Goal: Communication & Community: Participate in discussion

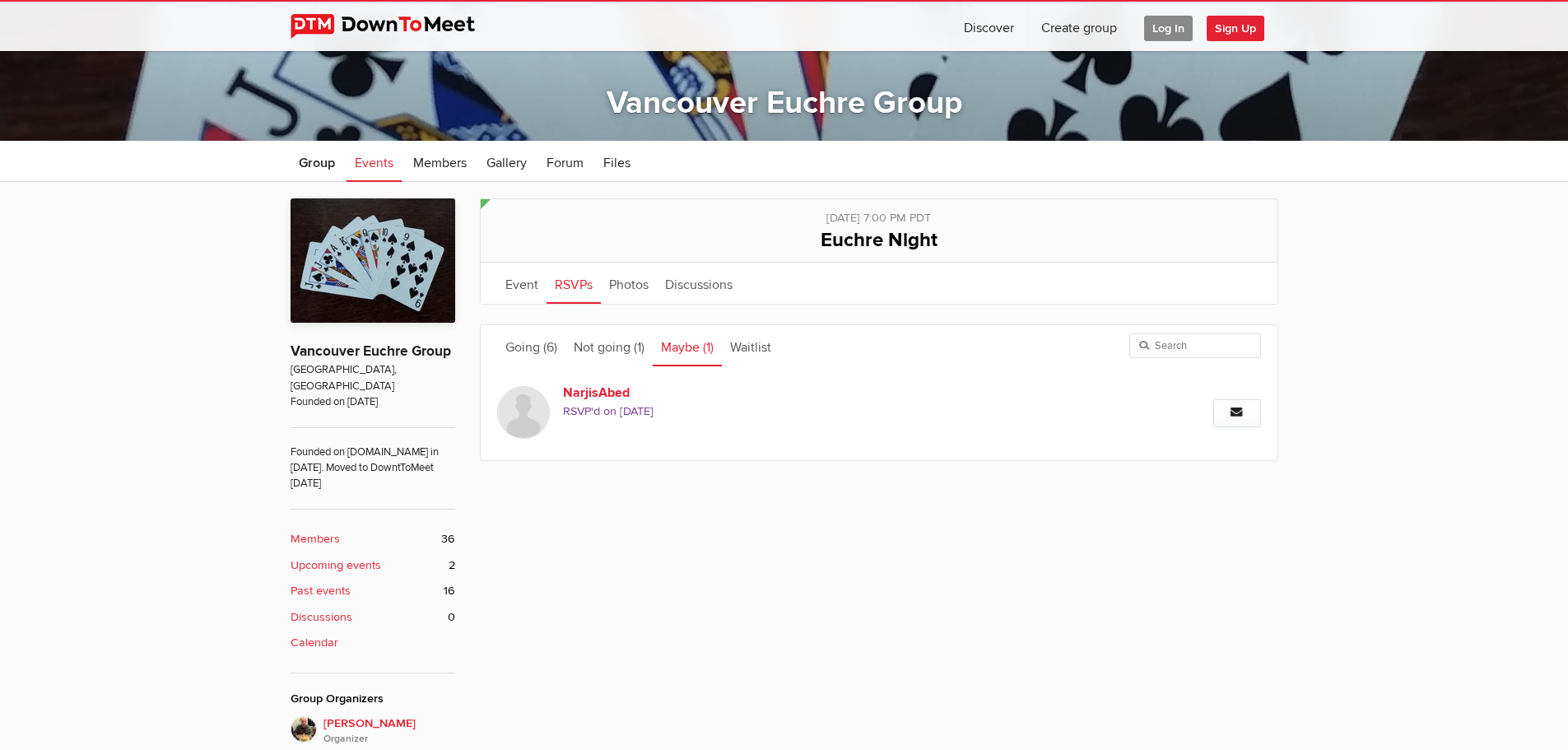
scroll to position [384, 0]
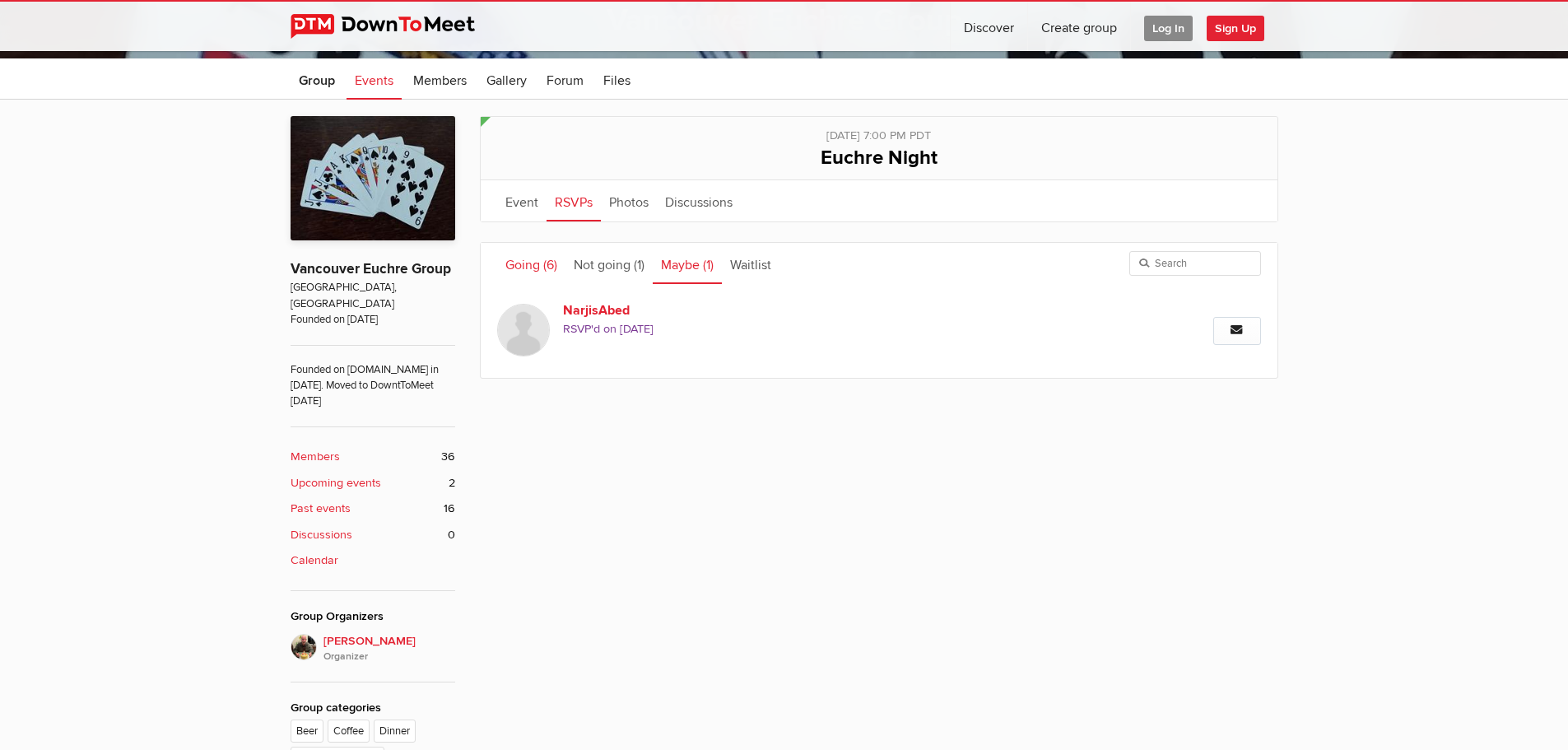
click at [525, 261] on link "Going (6)" at bounding box center [531, 263] width 68 height 41
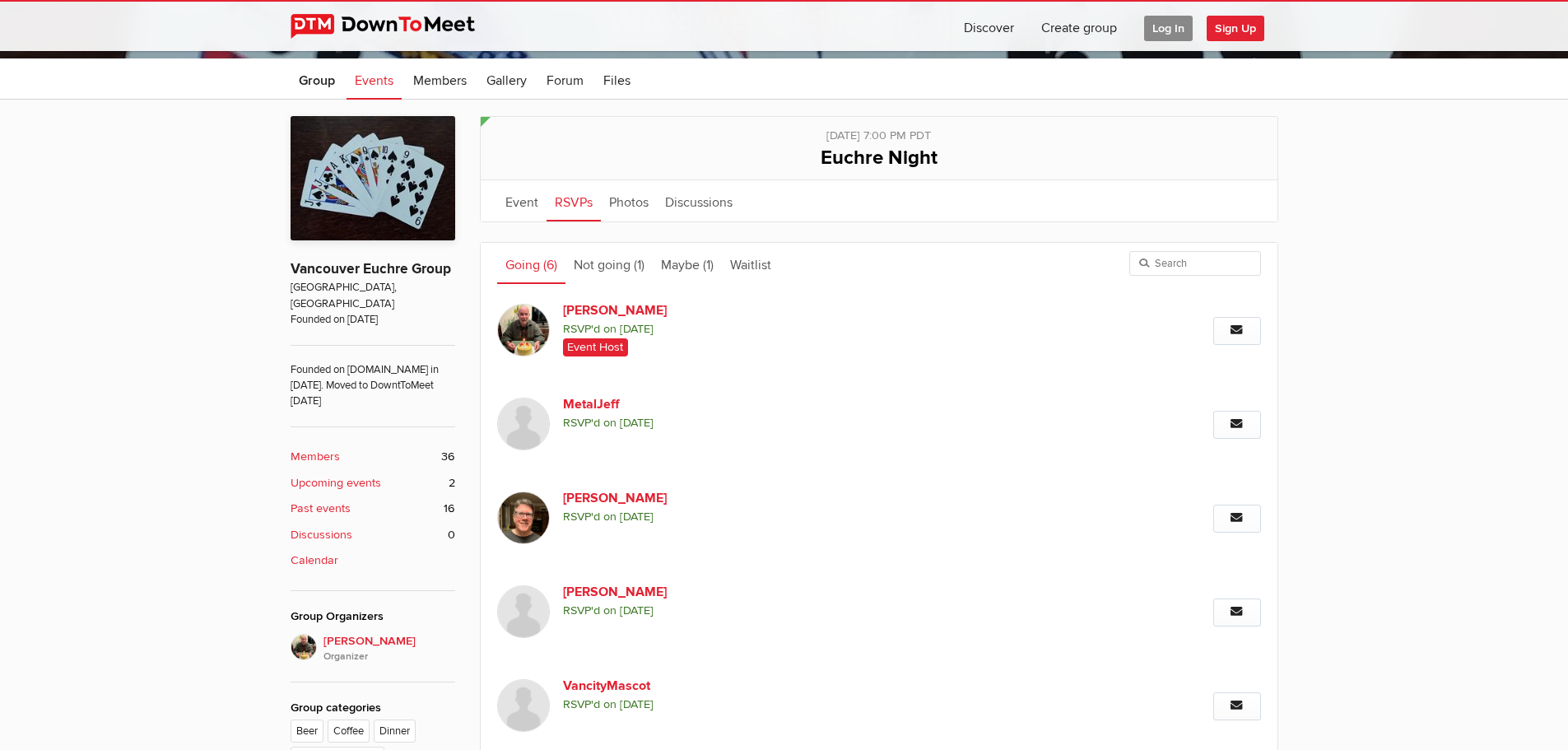
scroll to position [274, 0]
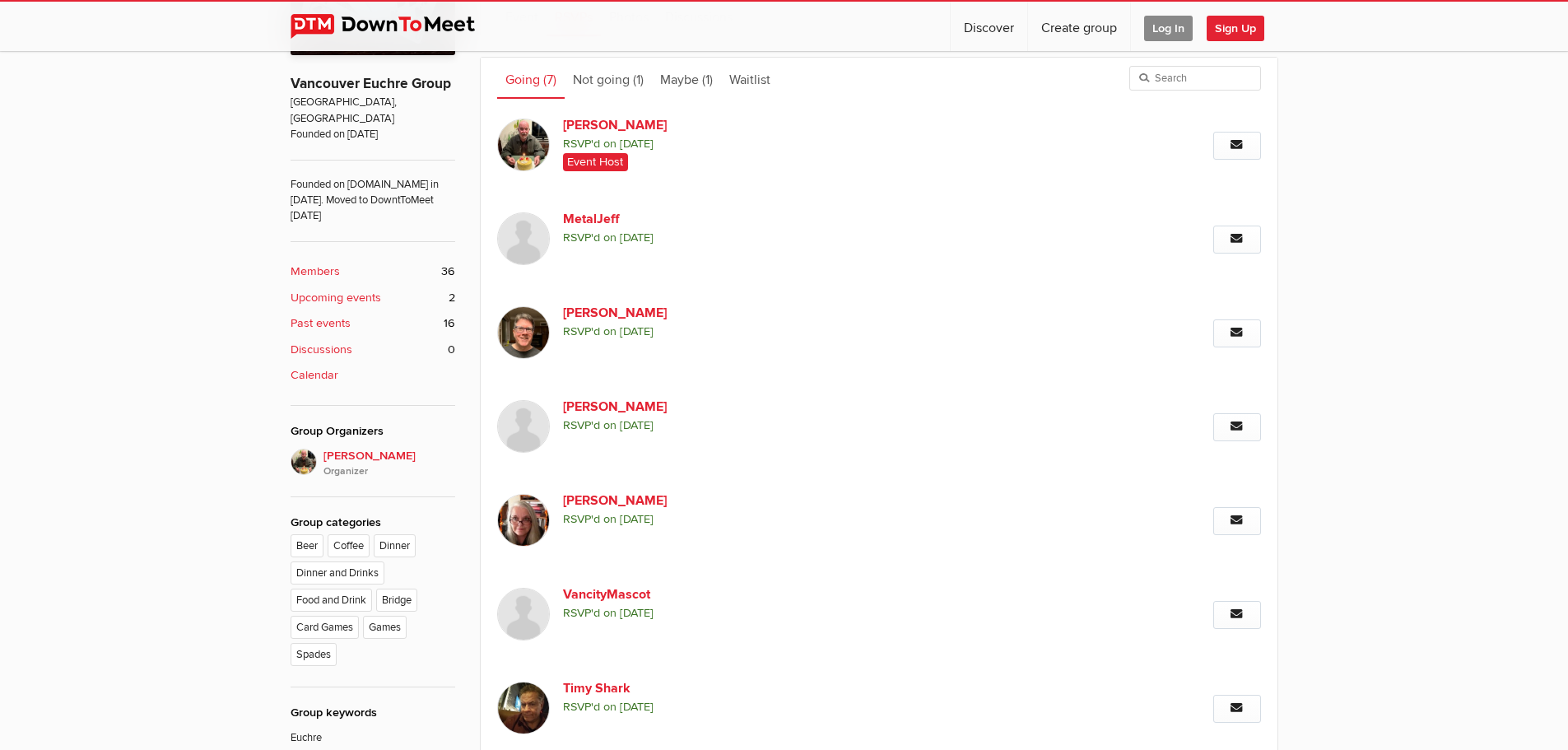
scroll to position [488, 0]
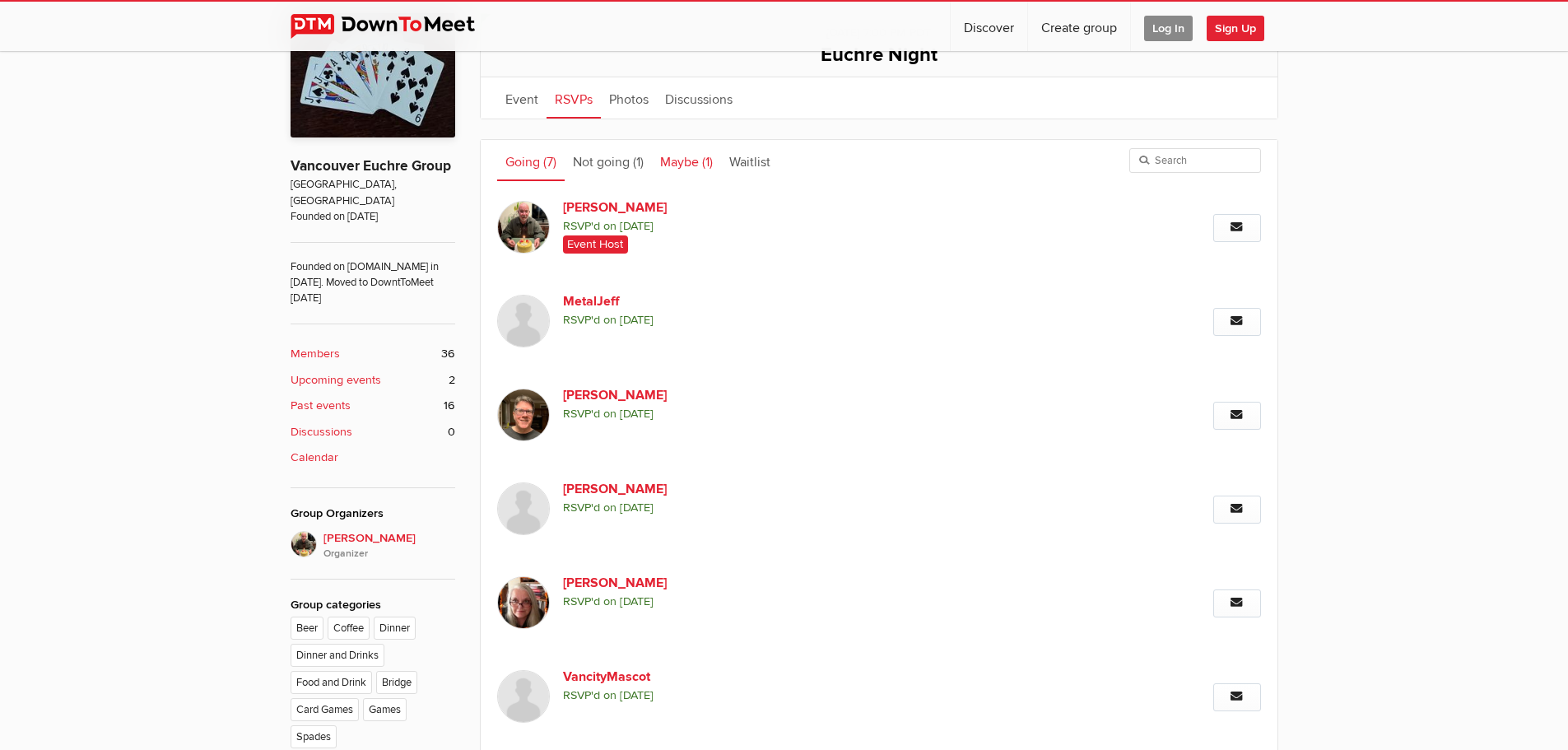
click at [701, 164] on link "Maybe (1)" at bounding box center [686, 160] width 69 height 41
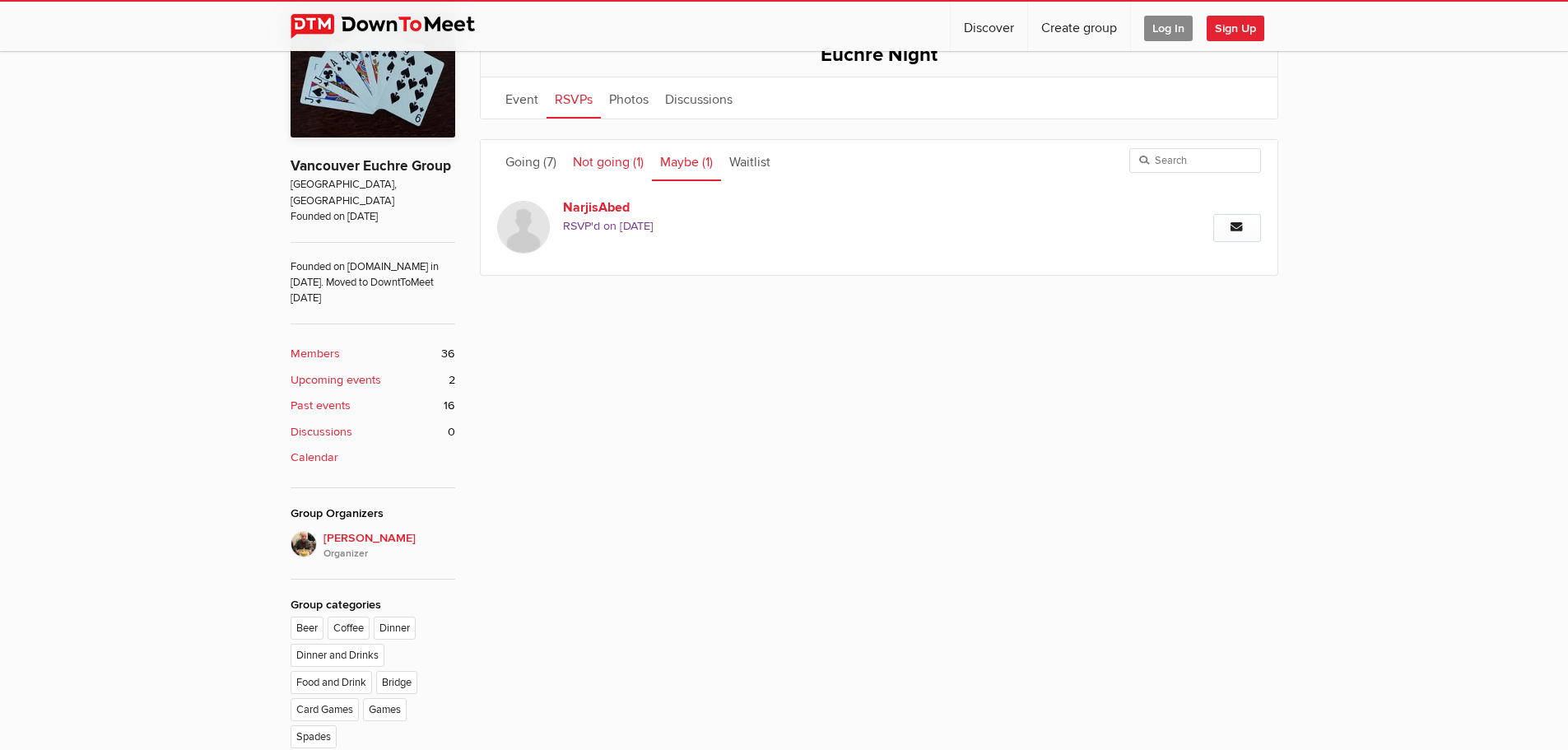
click at [621, 162] on link "Not going (1)" at bounding box center [608, 160] width 87 height 41
click at [511, 166] on link "Going (7)" at bounding box center [530, 160] width 68 height 41
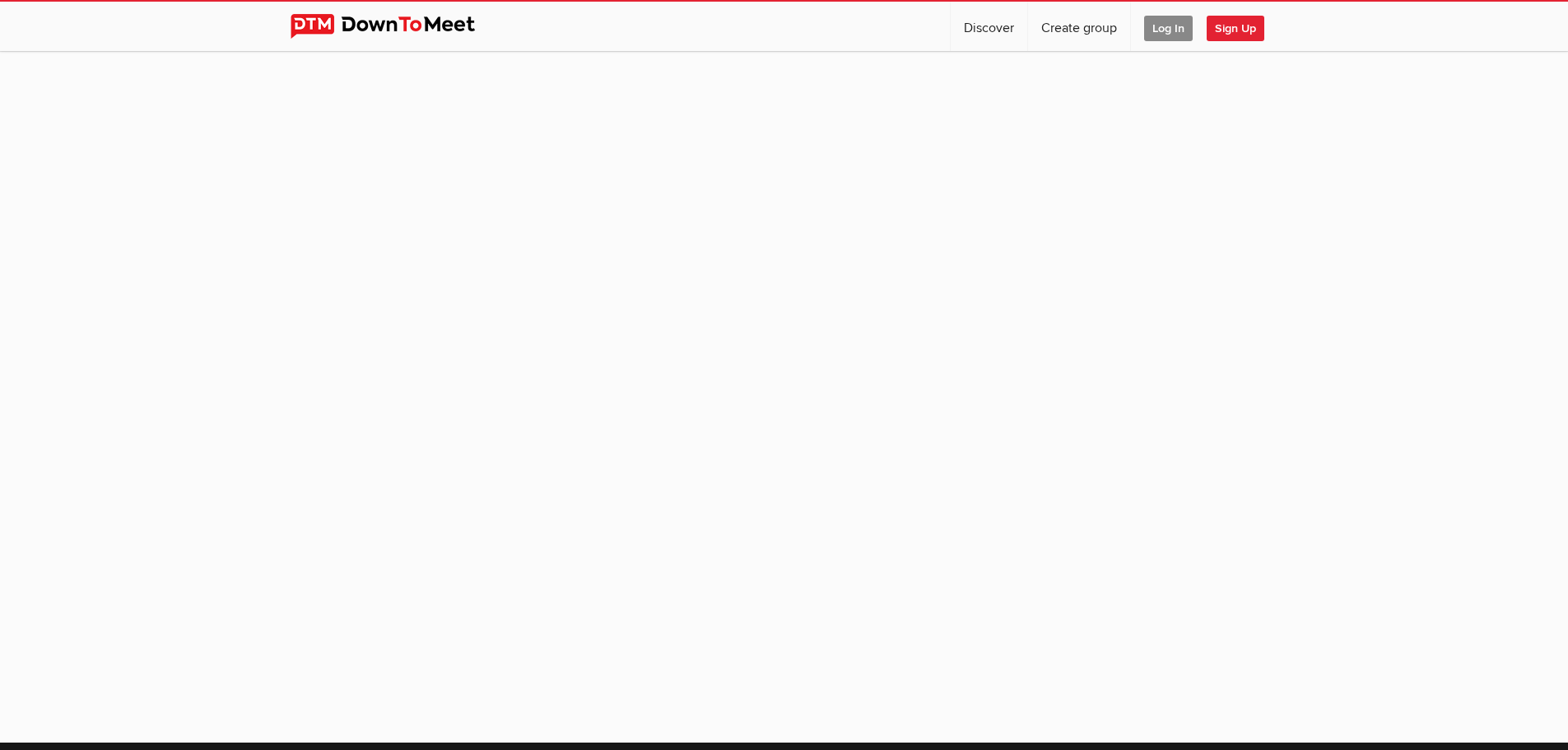
scroll to position [131, 0]
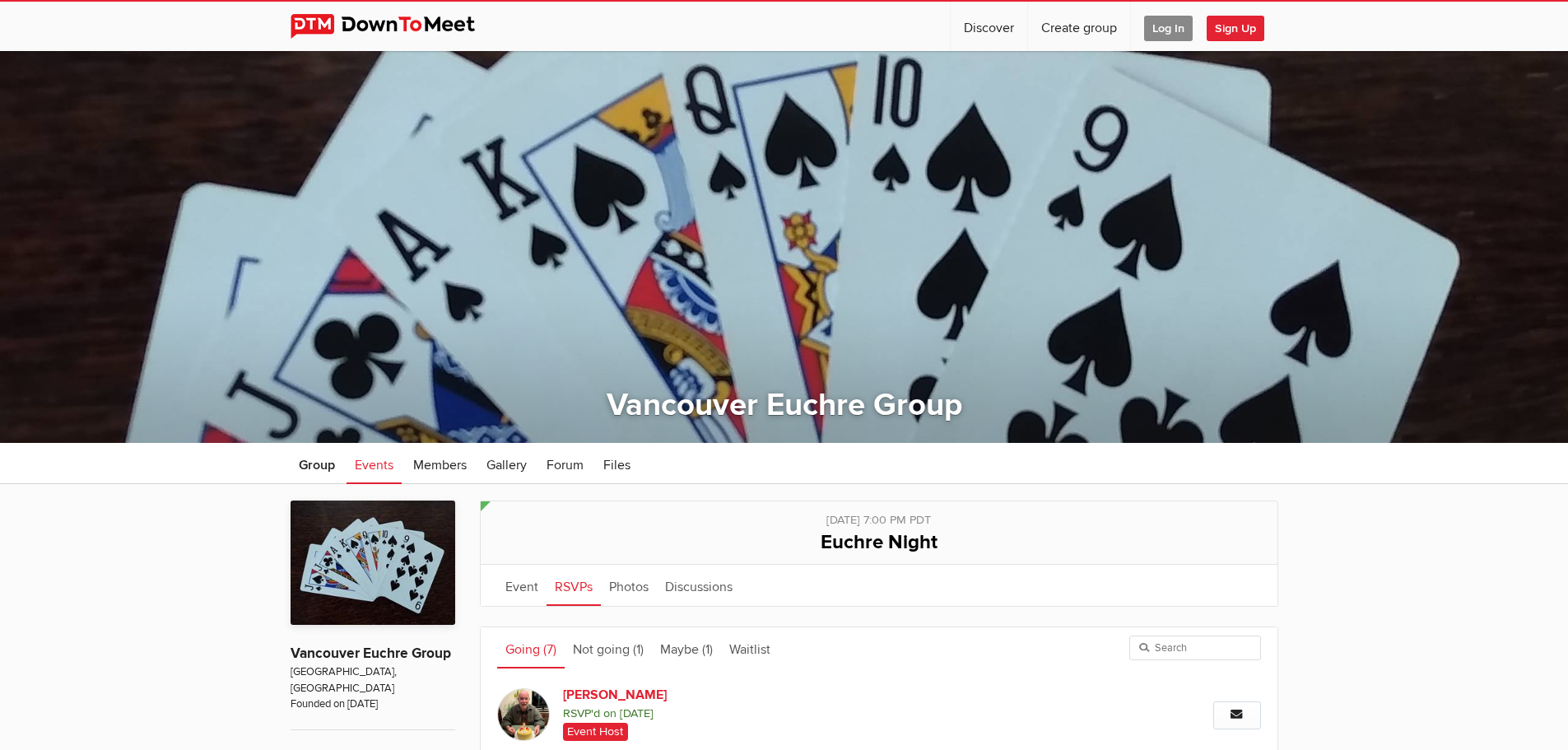
scroll to position [138, 0]
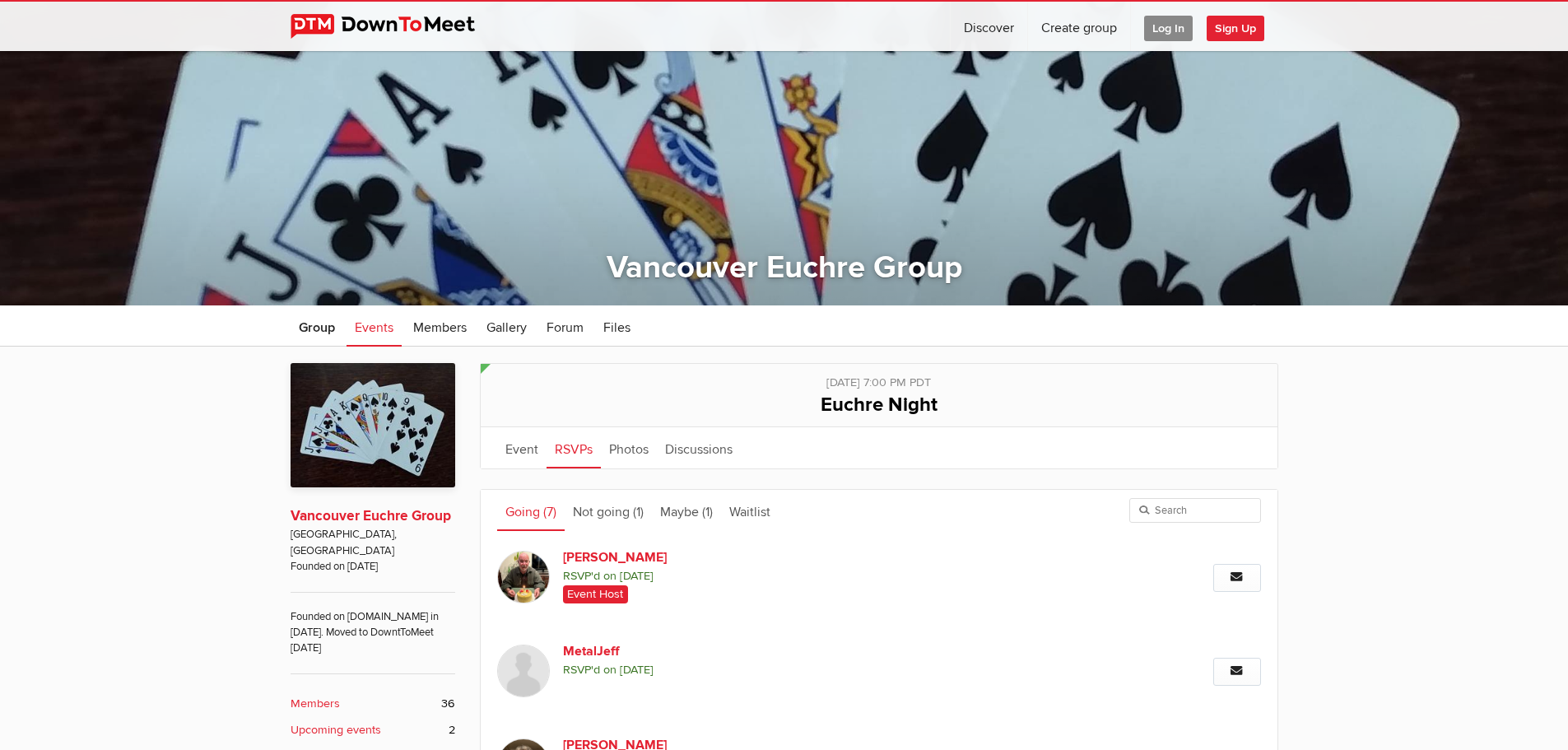
click at [381, 517] on link "Vancouver Euchre Group" at bounding box center [370, 516] width 160 height 18
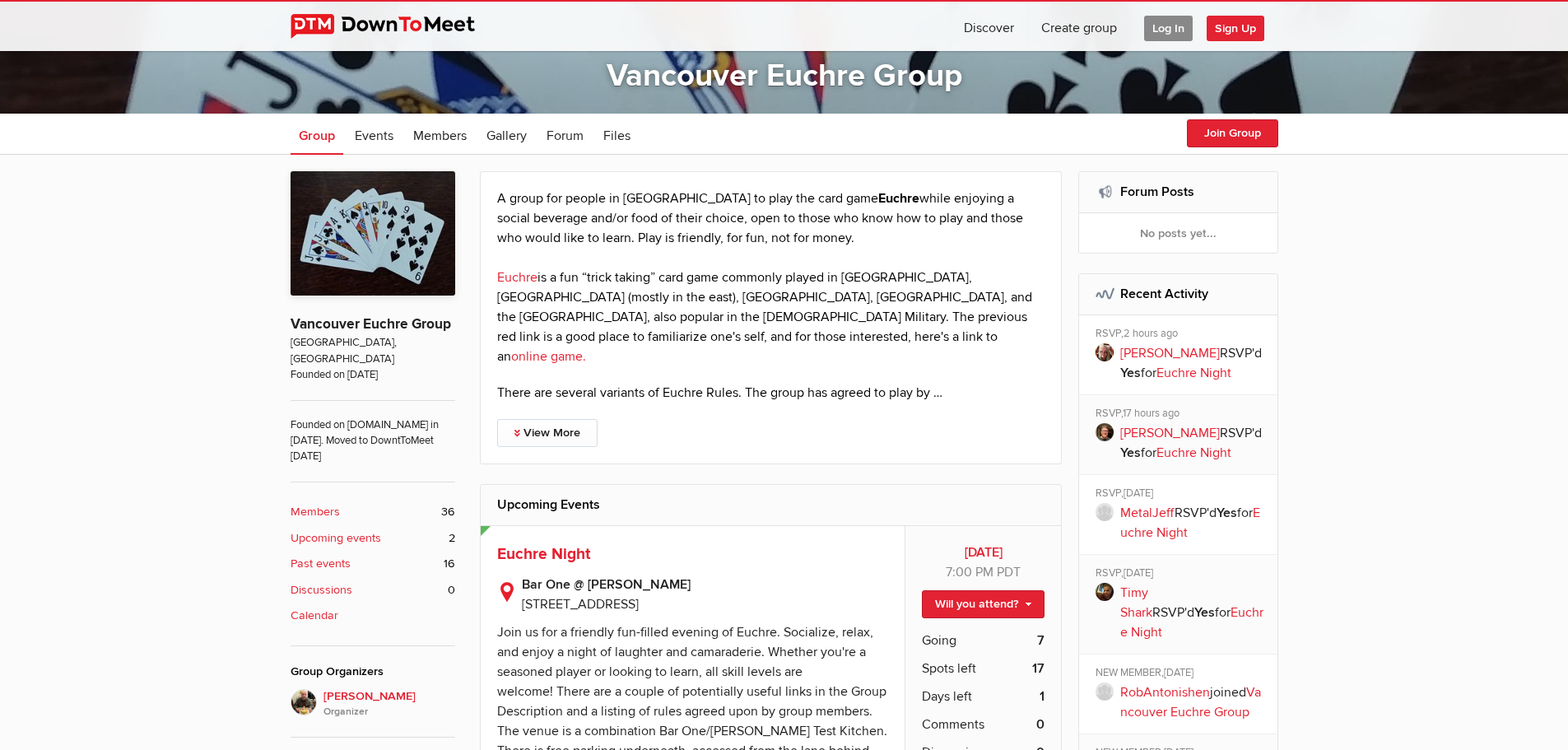
scroll to position [302, 0]
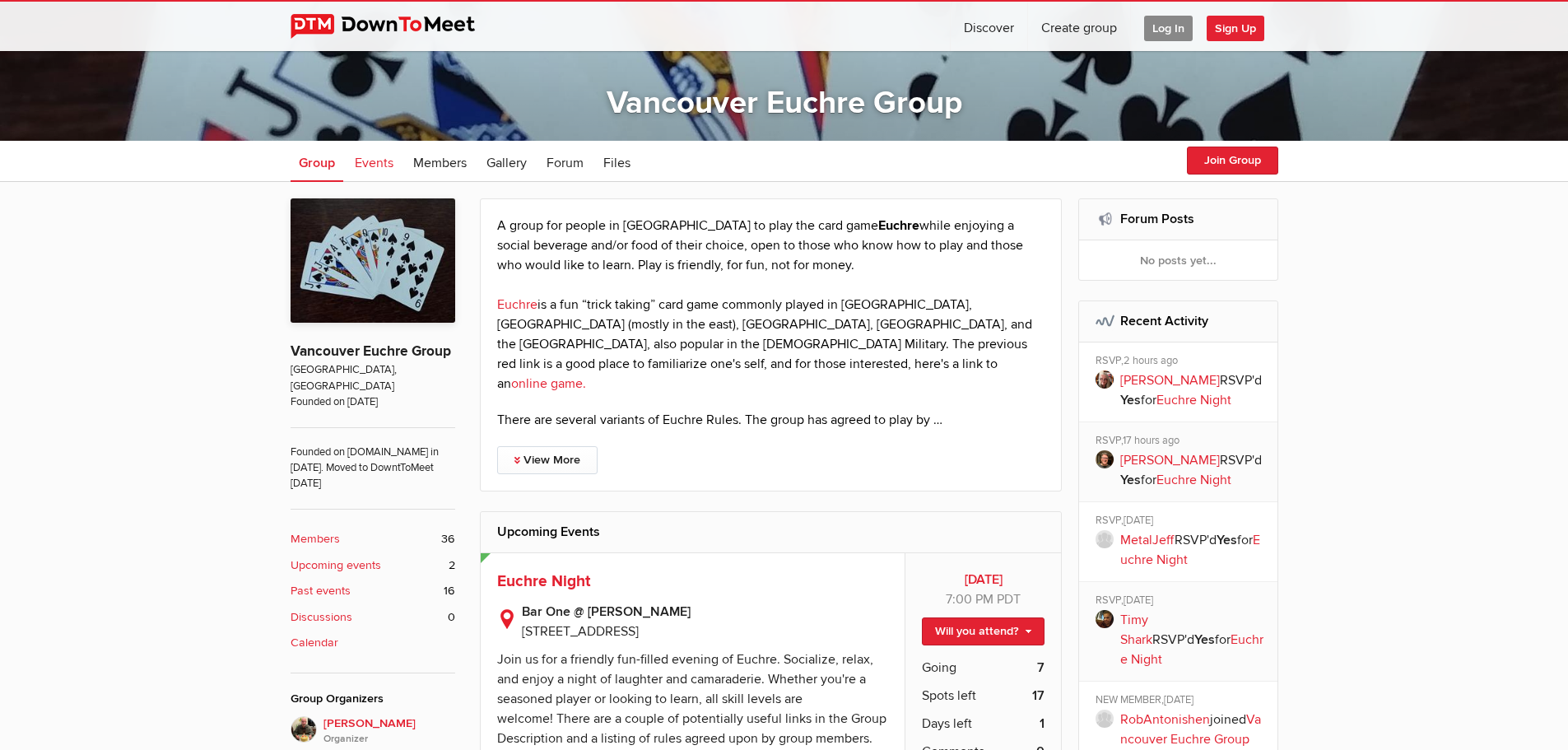
click at [371, 164] on span "Events" at bounding box center [374, 163] width 39 height 17
